Goal: Obtain resource: Download file/media

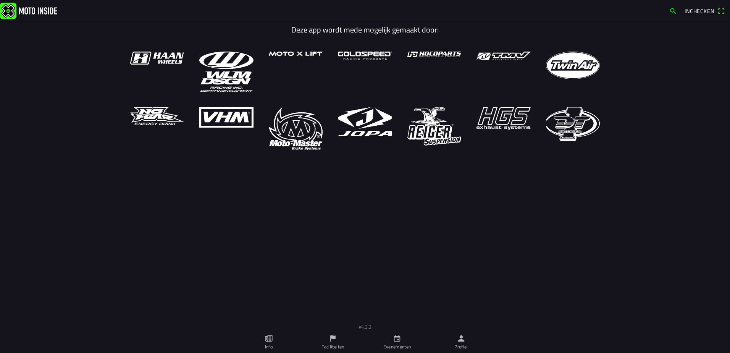
click at [402, 340] on link "Evenementen" at bounding box center [397, 341] width 64 height 21
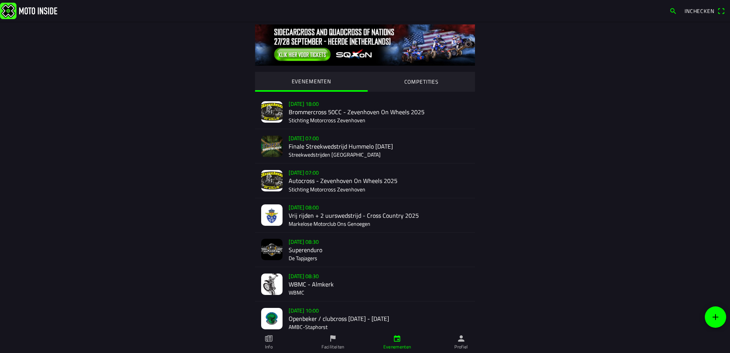
click at [312, 319] on div "[DATE] 10:00 Openbeker / clubcross [DATE] - [DATE] AMBC-[GEOGRAPHIC_DATA]" at bounding box center [378, 318] width 180 height 34
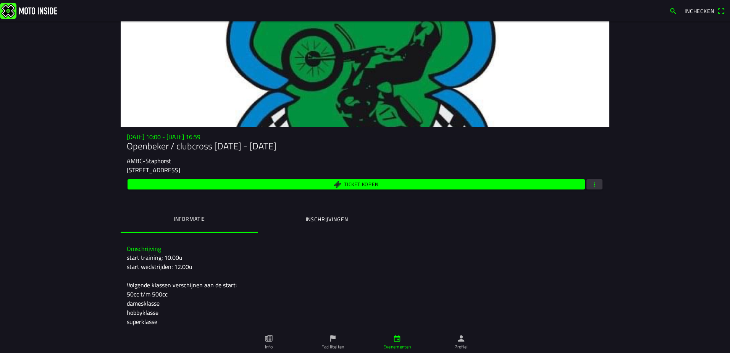
click at [593, 184] on span "button" at bounding box center [594, 184] width 7 height 10
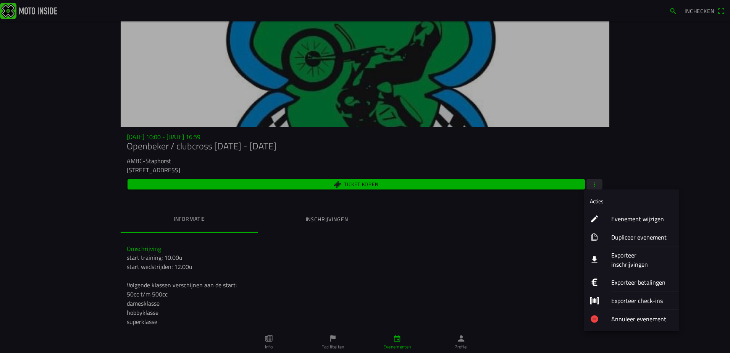
click at [655, 256] on ion-label "Exporteer inschrijvingen" at bounding box center [642, 259] width 62 height 18
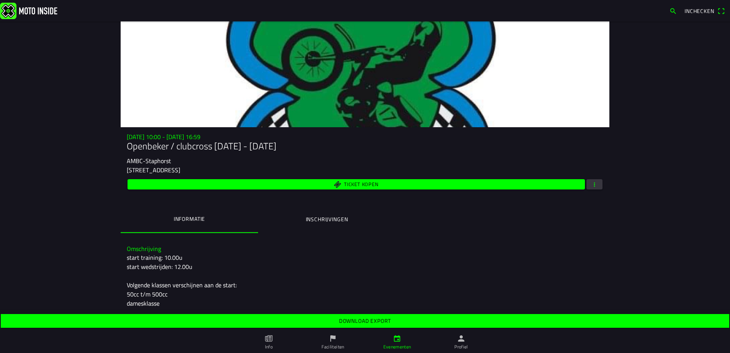
click at [414, 319] on span "Download export" at bounding box center [364, 321] width 716 height 14
